Goal: Navigation & Orientation: Find specific page/section

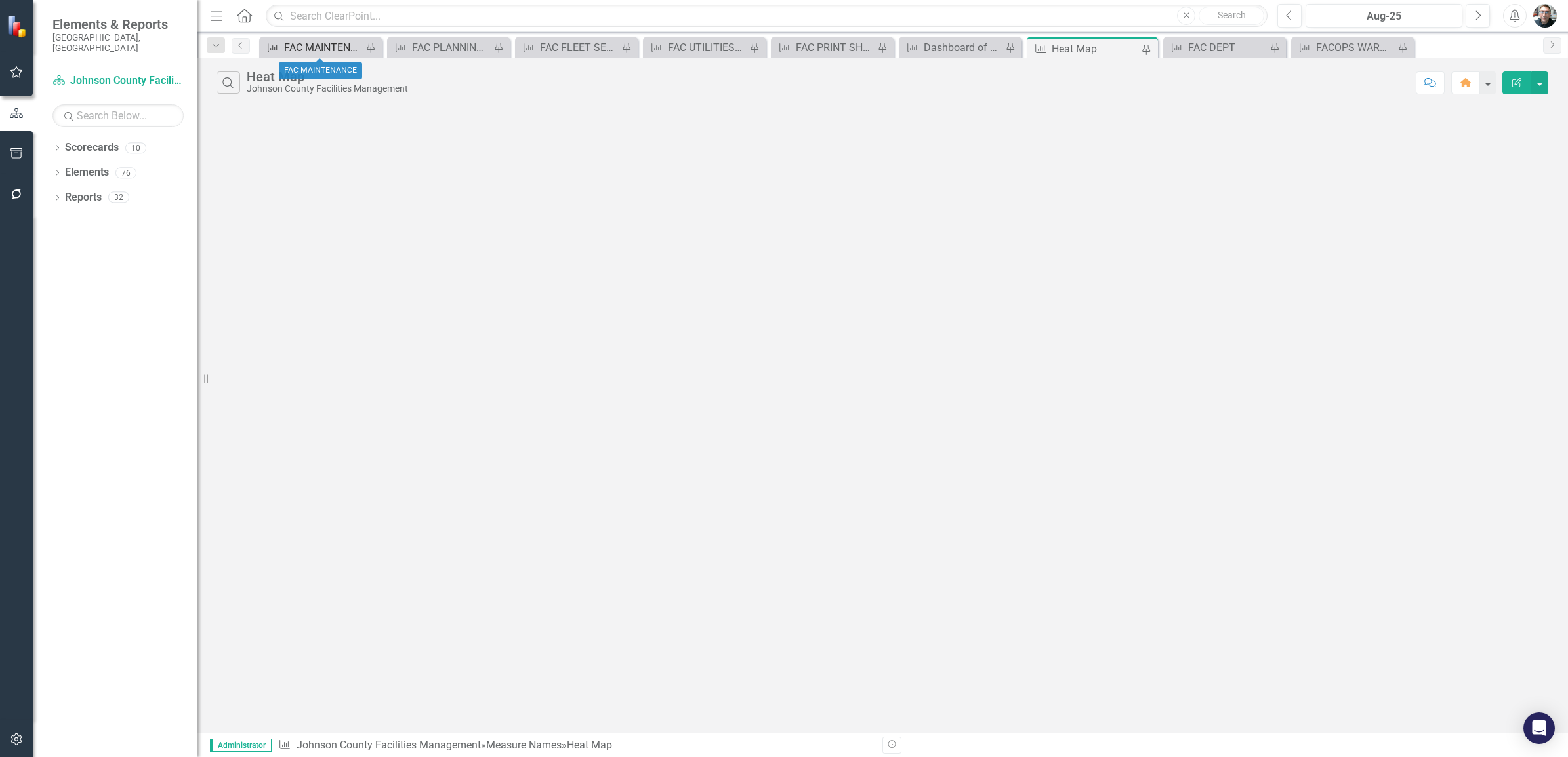
click at [320, 50] on div "FAC MAINTENANCE" at bounding box center [322, 47] width 78 height 16
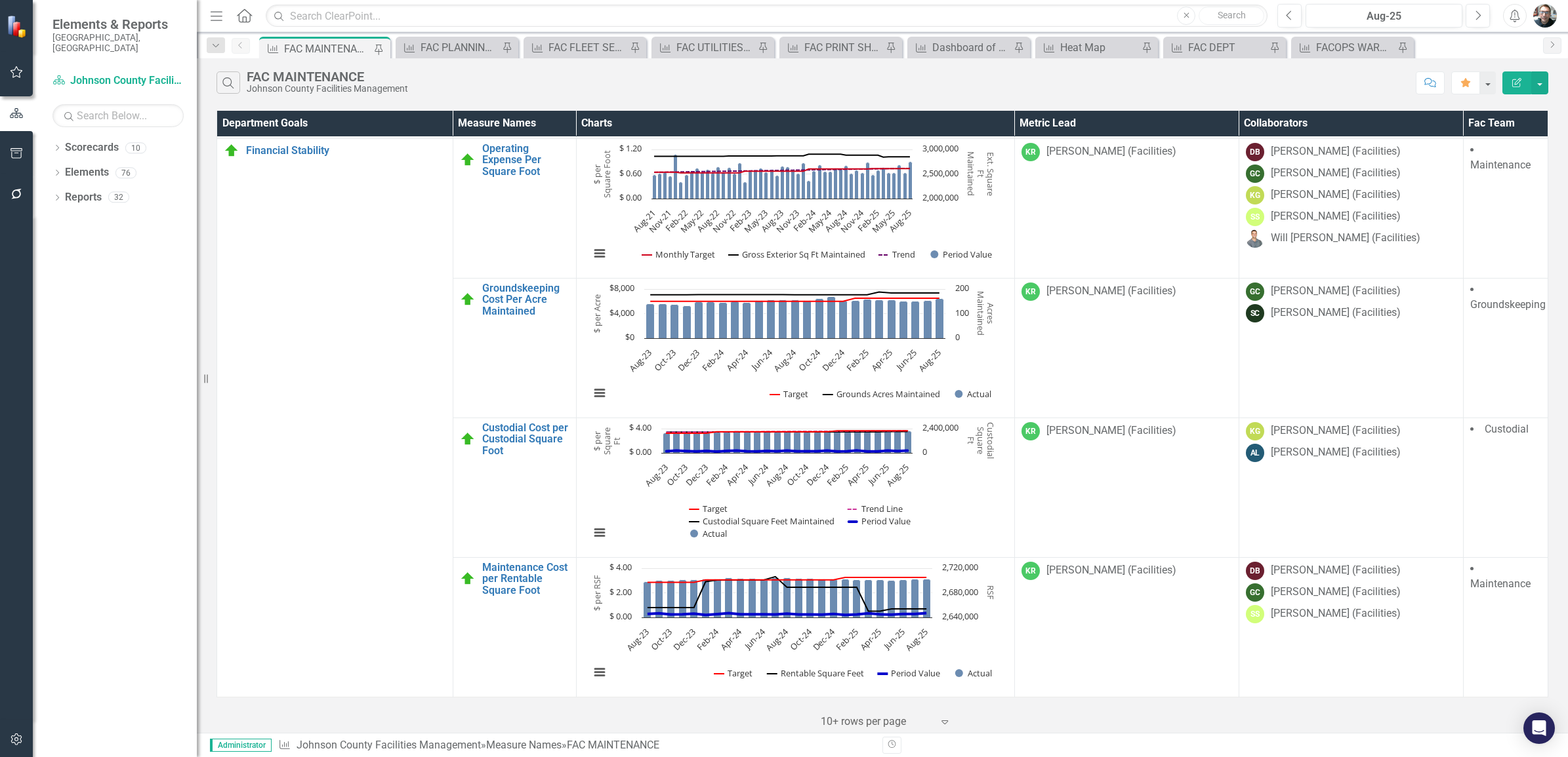
scroll to position [1258, 0]
click at [518, 444] on link "Custodial Cost per Custodial Square Foot" at bounding box center [526, 439] width 87 height 35
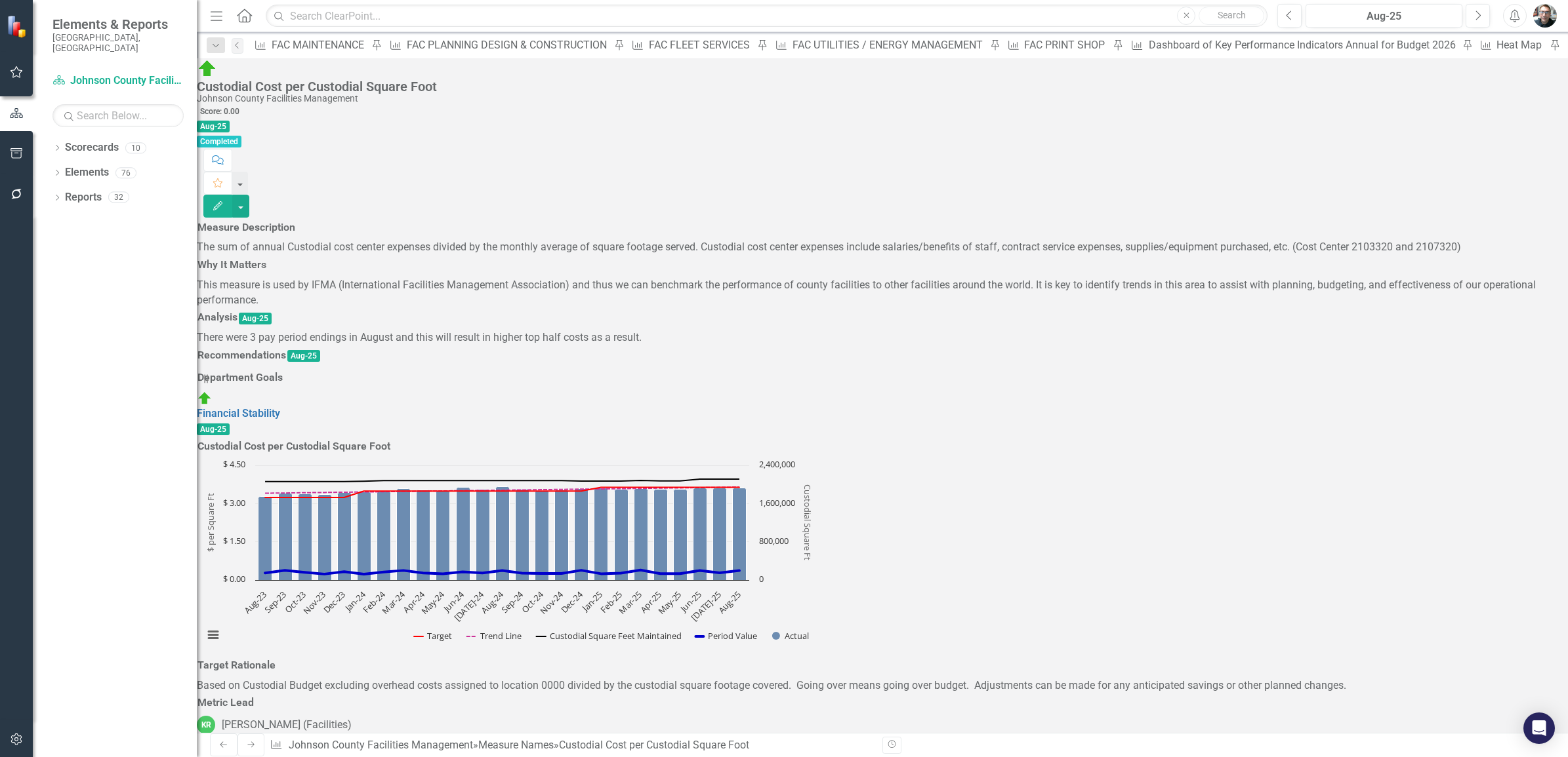
scroll to position [1557, 0]
click at [500, 48] on icon "Pin" at bounding box center [505, 50] width 10 height 13
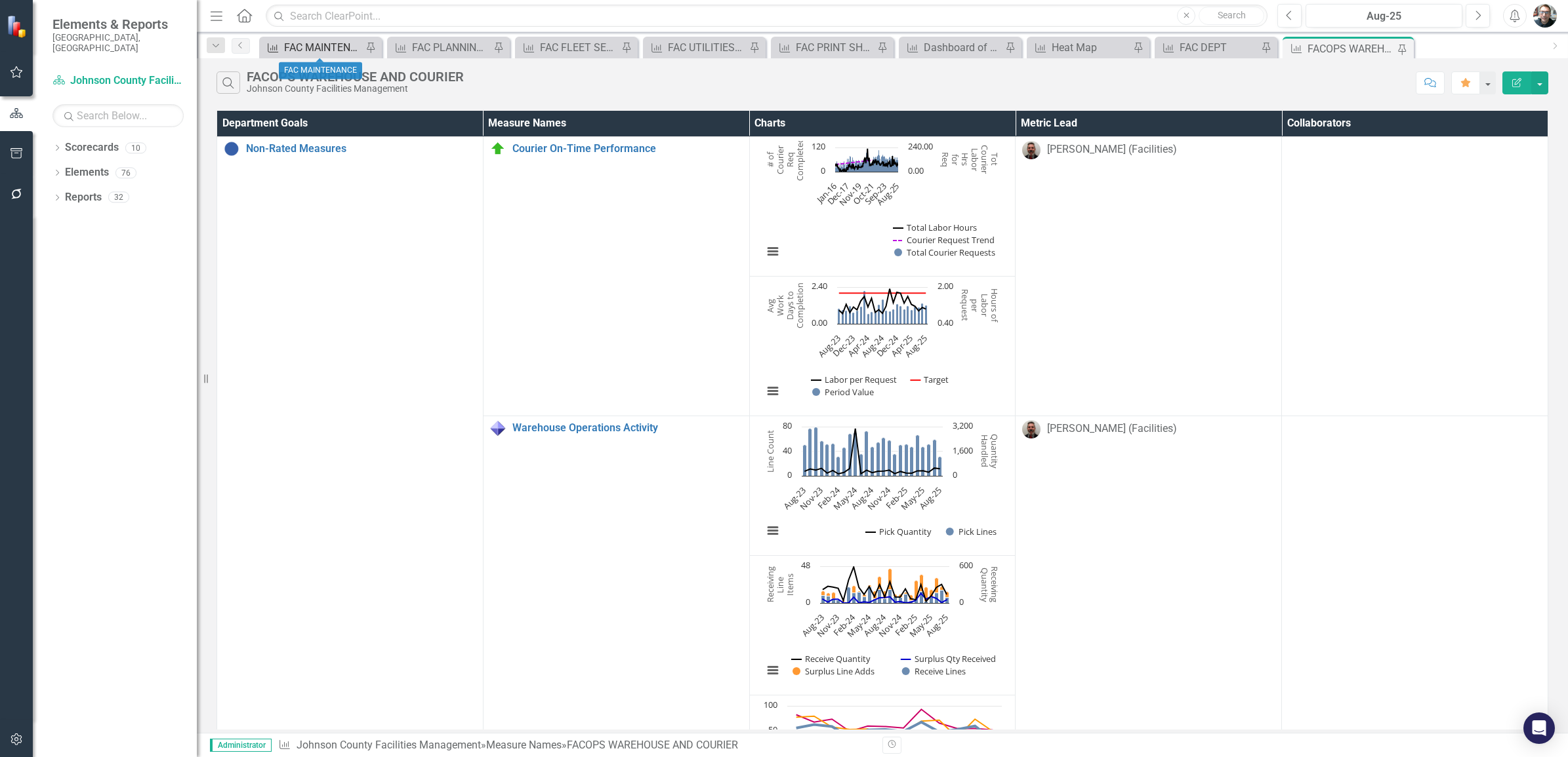
click at [328, 47] on div "FAC MAINTENANCE" at bounding box center [322, 47] width 78 height 16
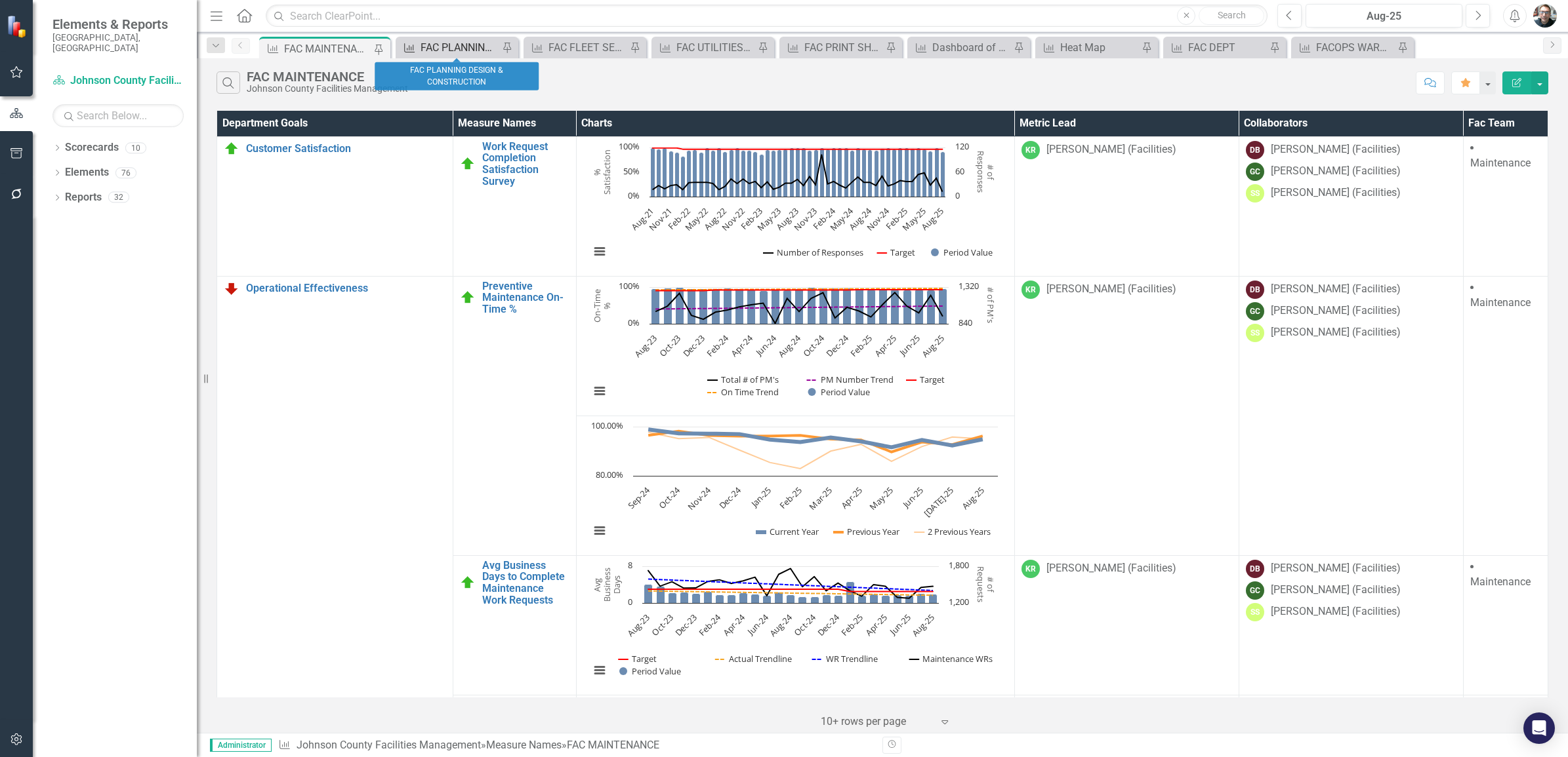
click at [459, 41] on div "FAC PLANNING DESIGN & CONSTRUCTION" at bounding box center [459, 47] width 78 height 16
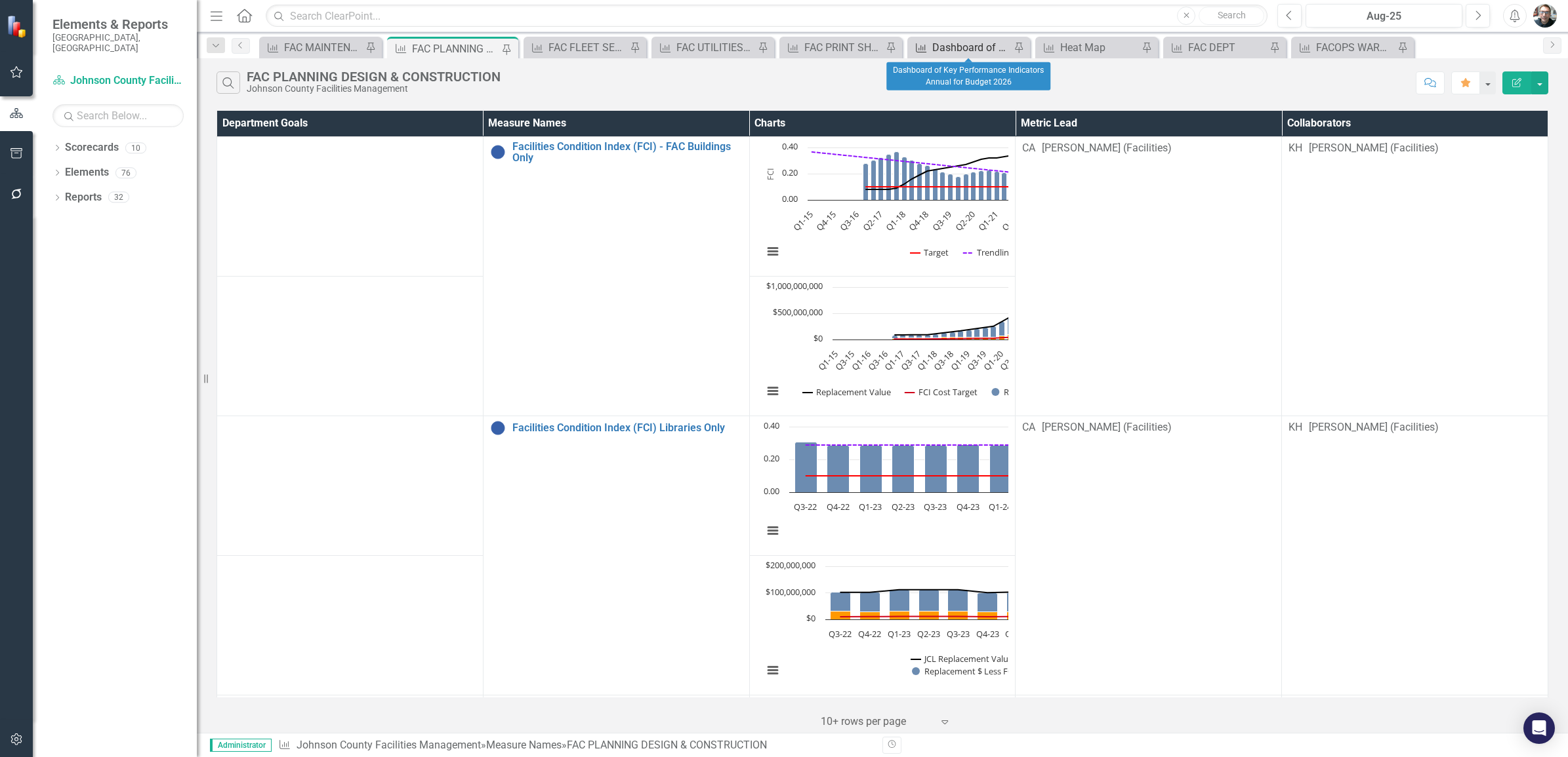
click at [963, 46] on div "Dashboard of Key Performance Indicators Annual for Budget 2026" at bounding box center [971, 47] width 78 height 16
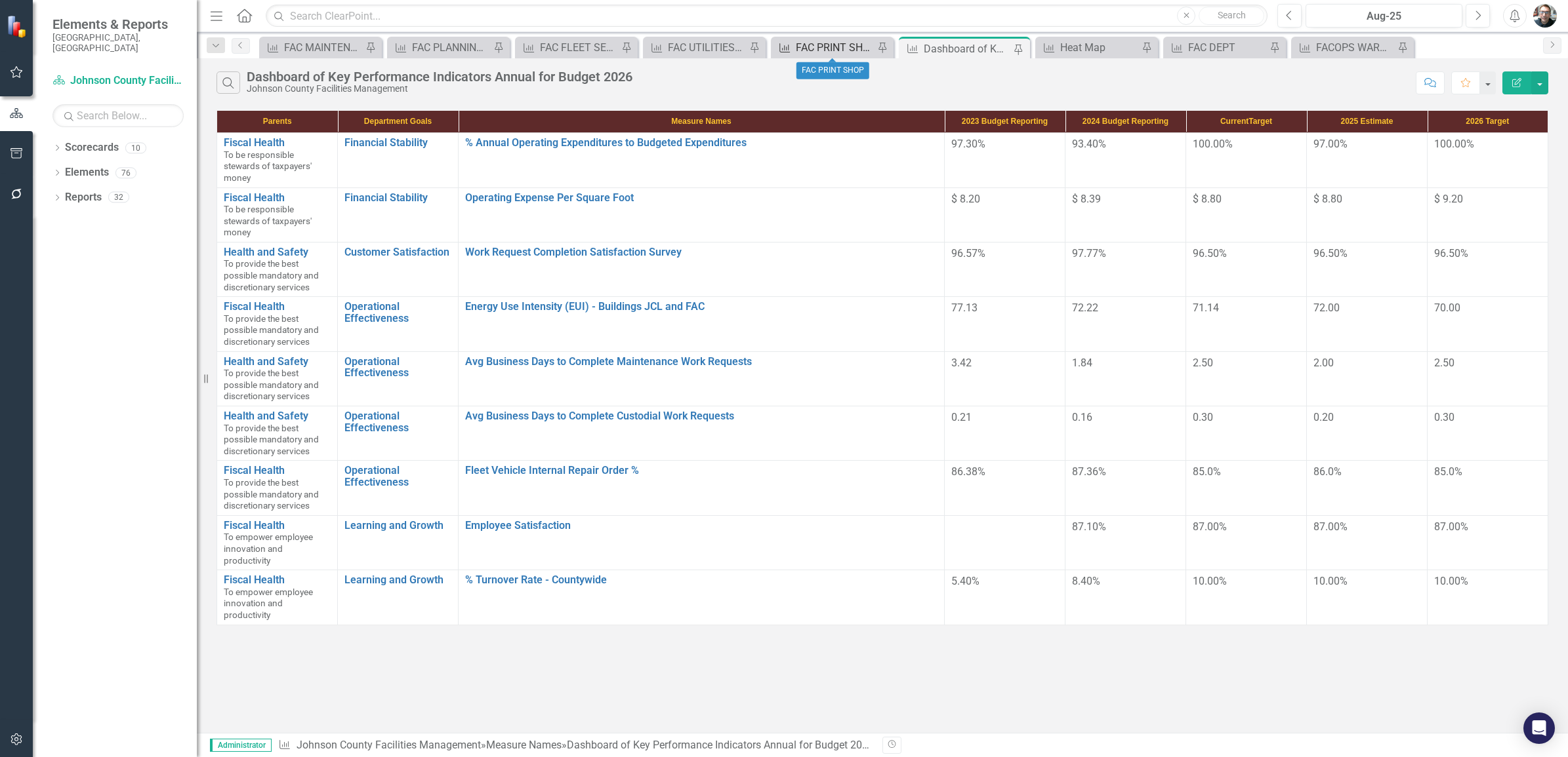
click at [841, 44] on div "FAC PRINT SHOP" at bounding box center [834, 47] width 78 height 16
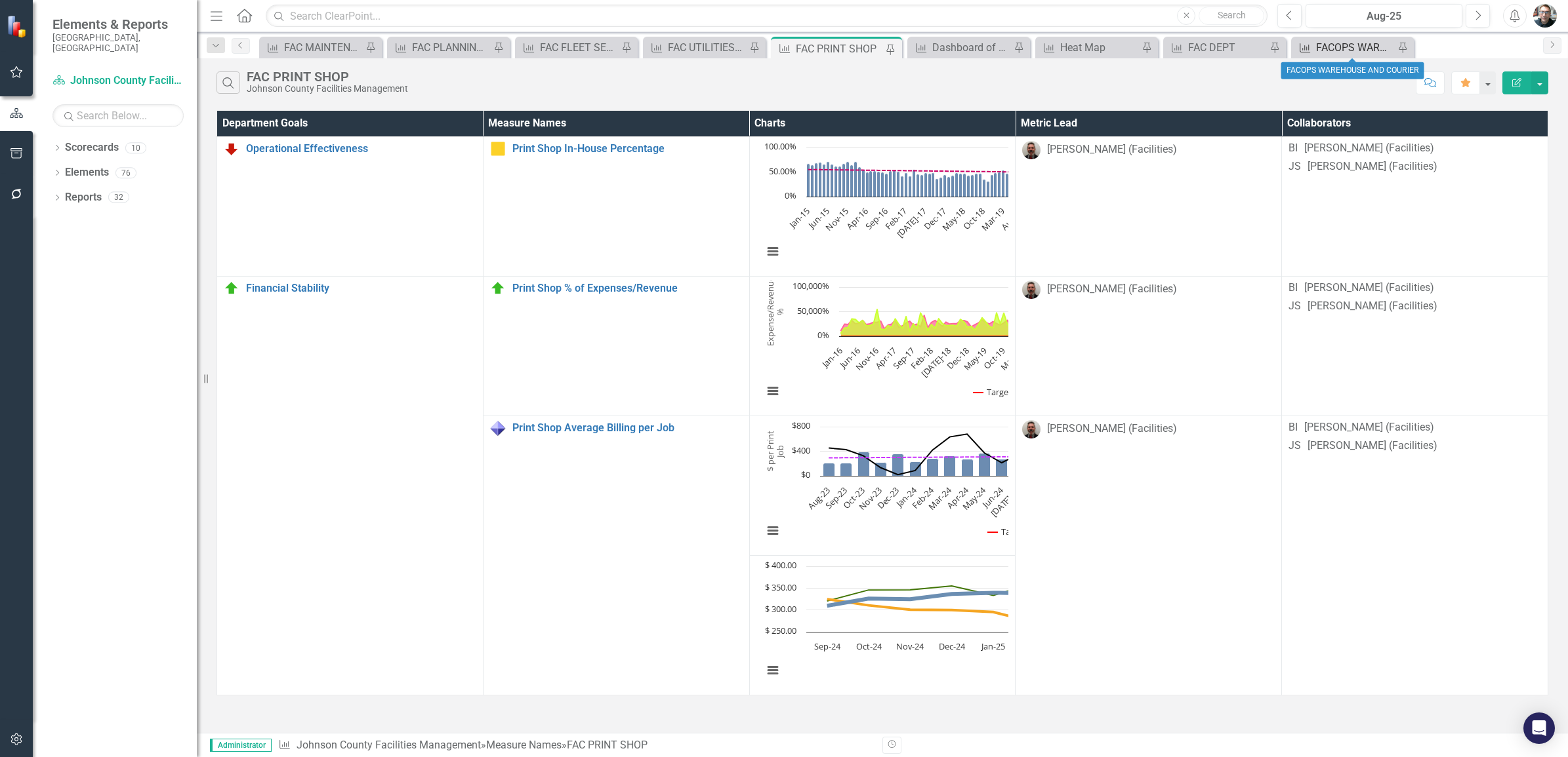
click at [1342, 46] on div "FACOPS WAREHOUSE AND COURIER" at bounding box center [1355, 47] width 78 height 16
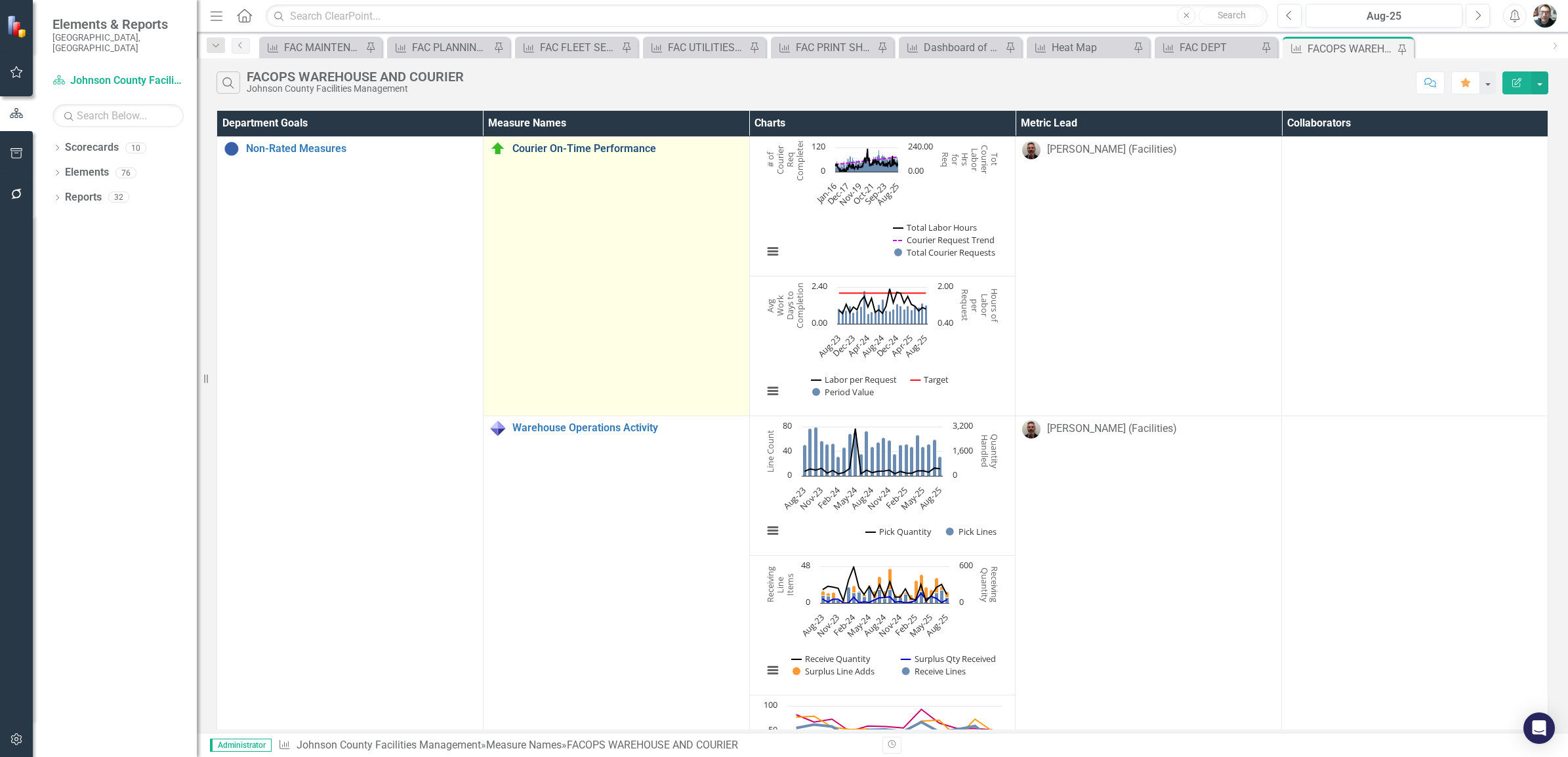
click at [584, 148] on link "Courier On-Time Performance" at bounding box center [627, 149] width 230 height 12
